Goal: Transaction & Acquisition: Purchase product/service

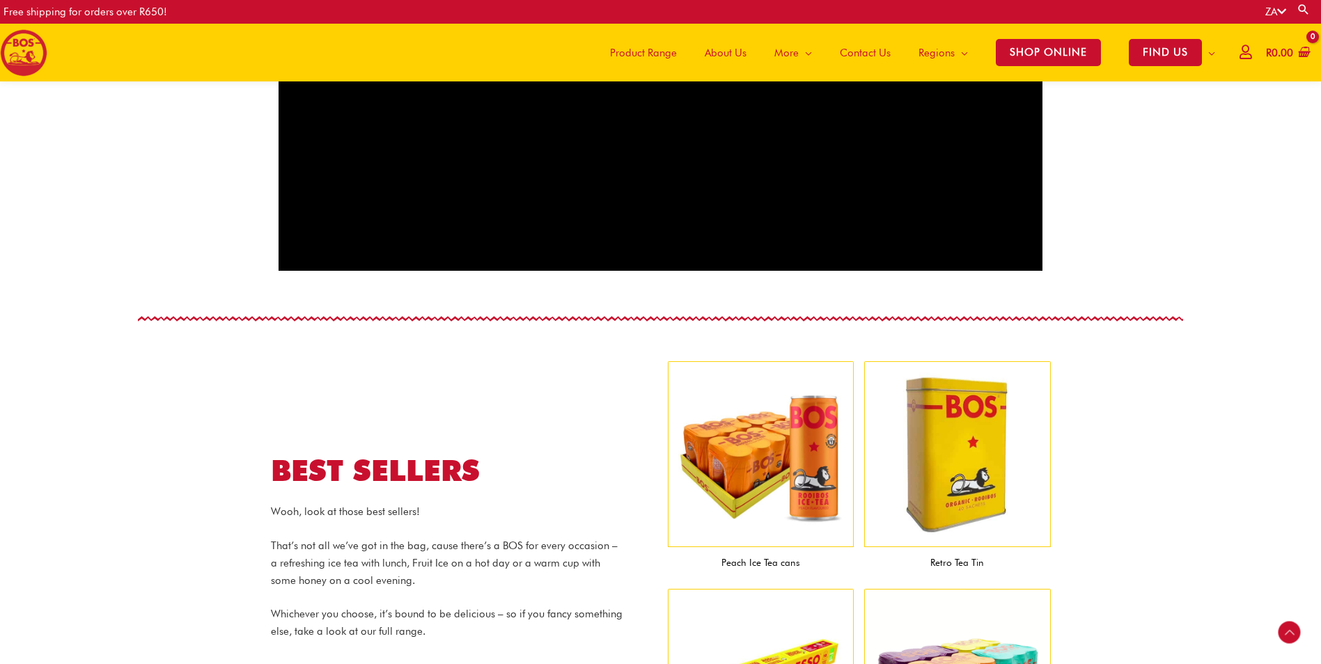
scroll to position [1194, 0]
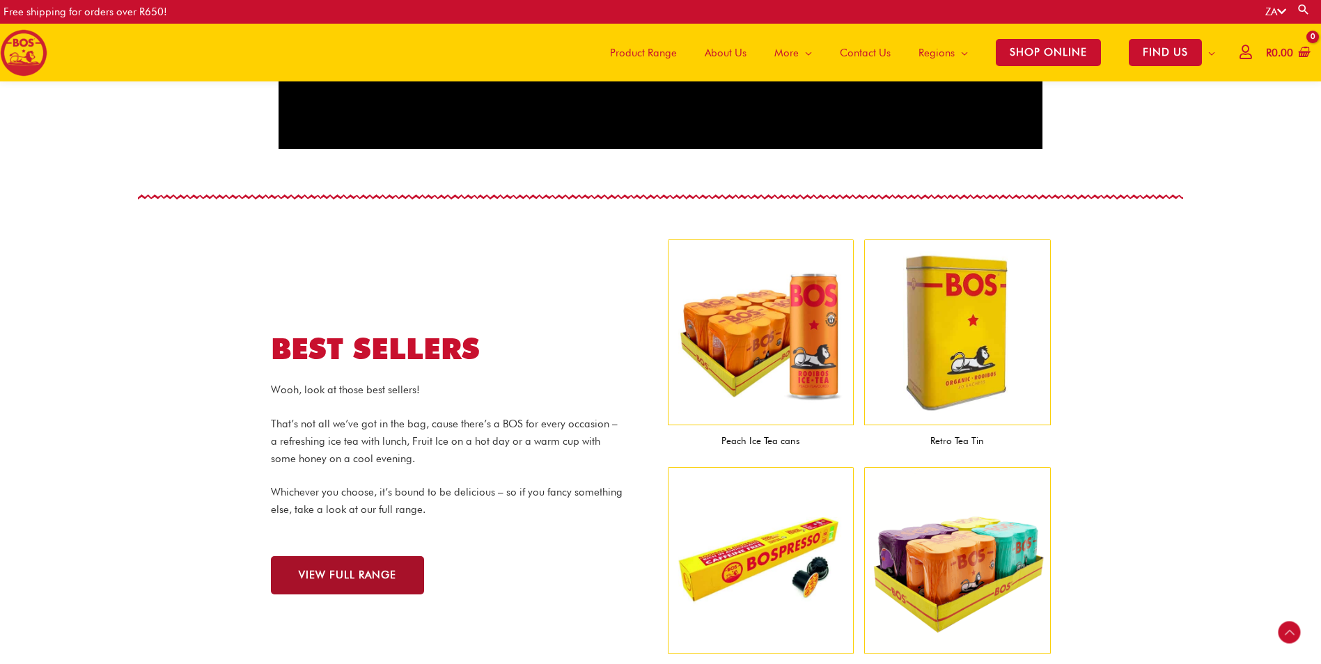
click at [337, 578] on span "VIEW FULL RANGE" at bounding box center [348, 575] width 98 height 10
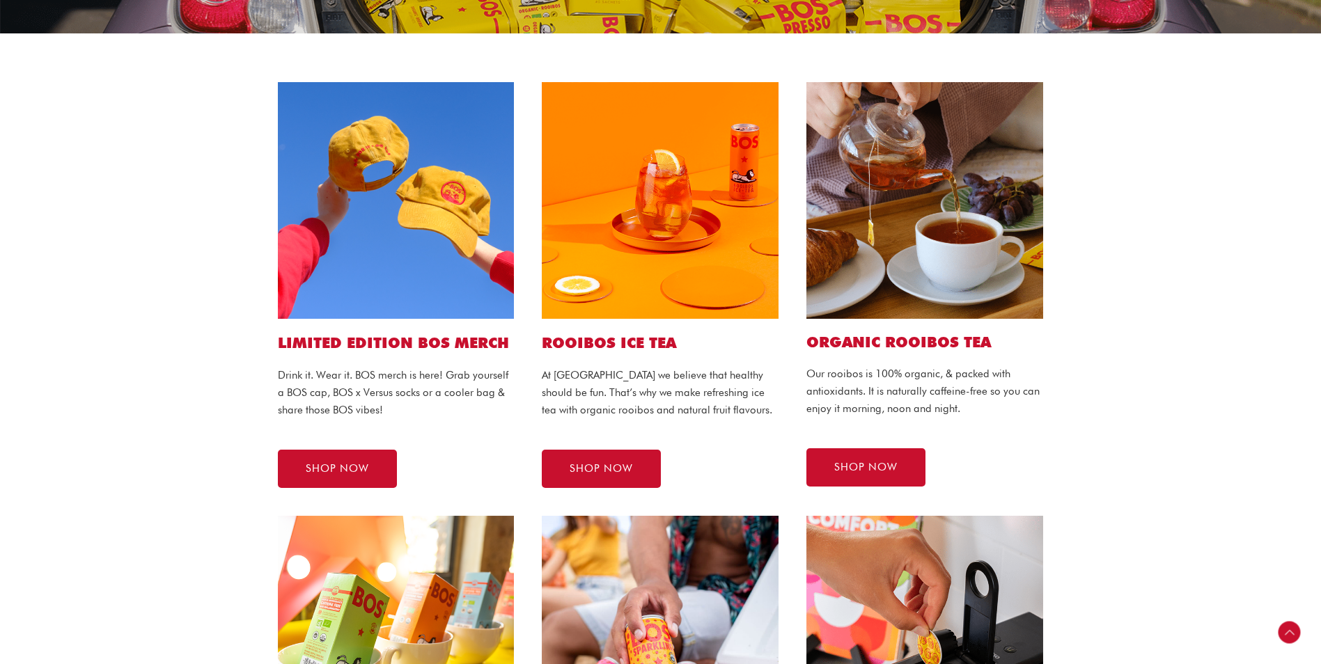
scroll to position [278, 0]
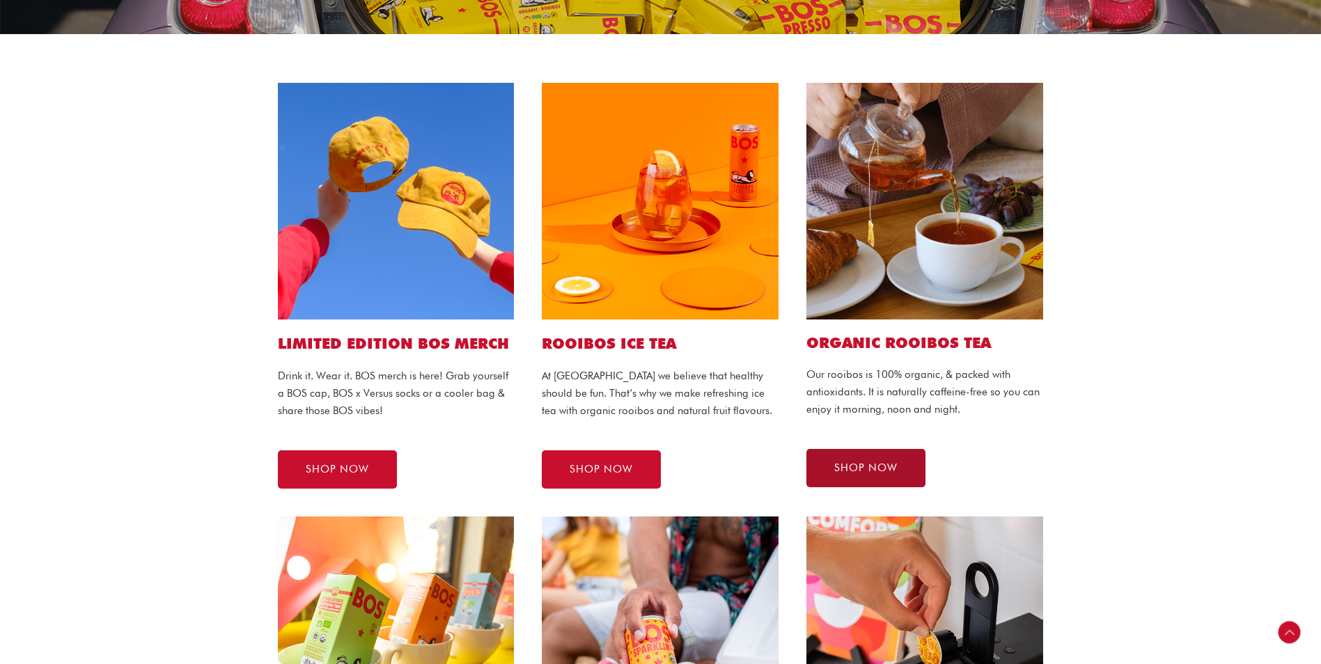
click at [869, 465] on span "SHOP NOW" at bounding box center [865, 468] width 63 height 10
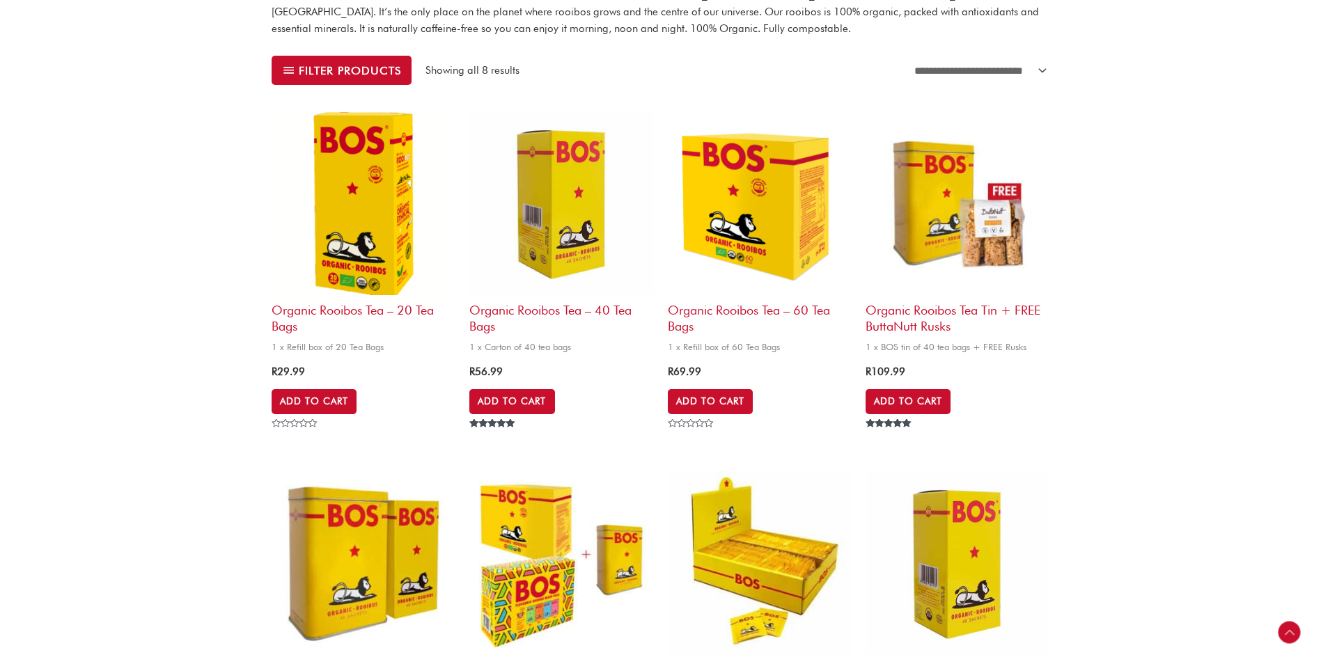
scroll to position [418, 0]
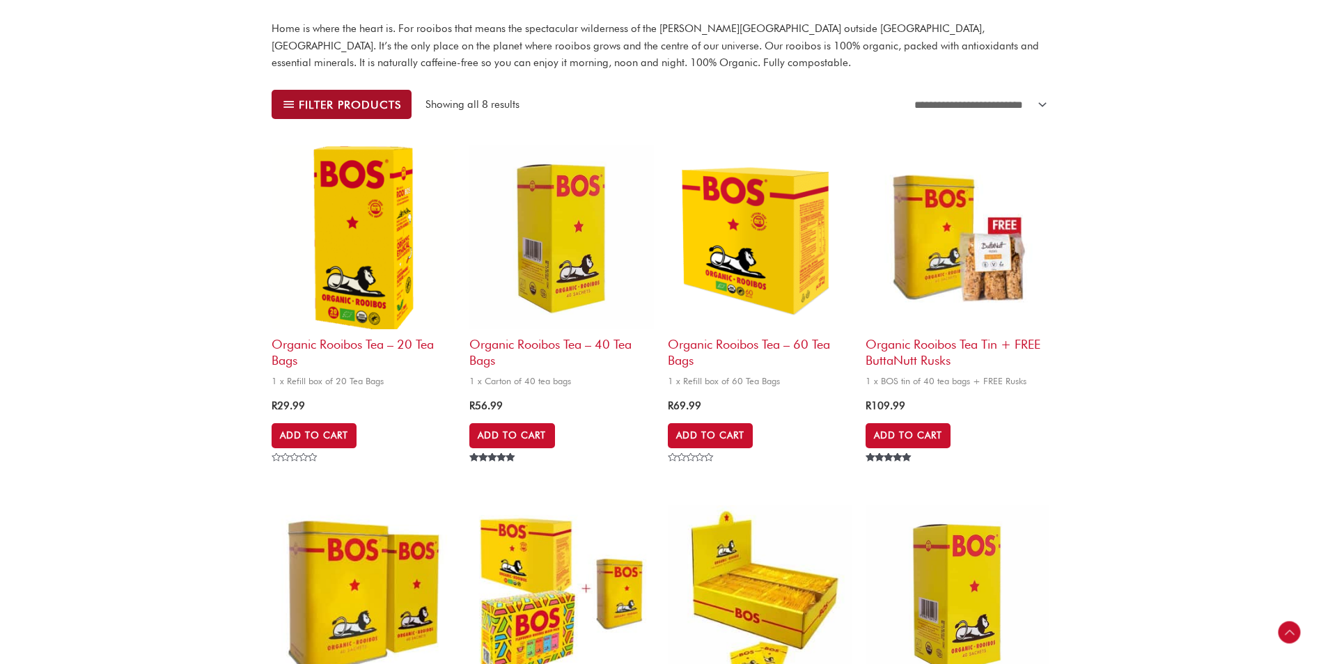
click at [353, 107] on span "Filter products" at bounding box center [350, 105] width 102 height 10
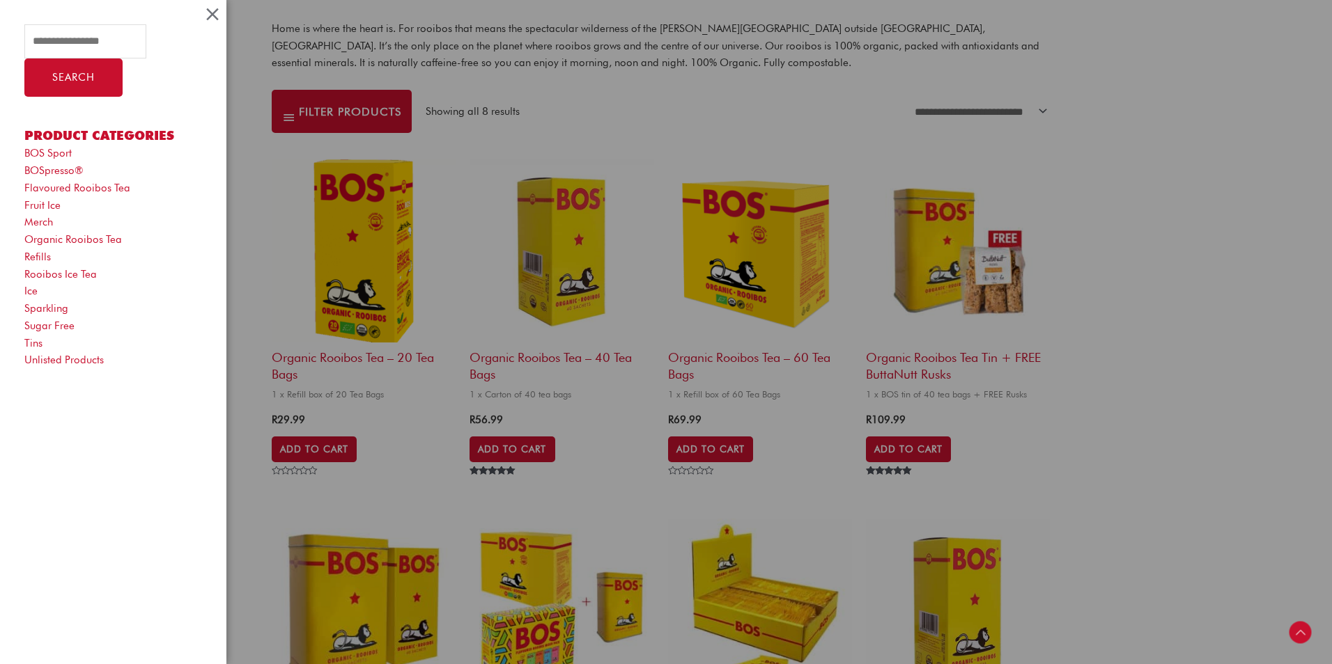
click at [1210, 207] on div "Search for: Search Product categories BOS Sport BOSpresso® Flavoured Rooibos Te…" at bounding box center [666, 332] width 1332 height 664
